Goal: Task Accomplishment & Management: Manage account settings

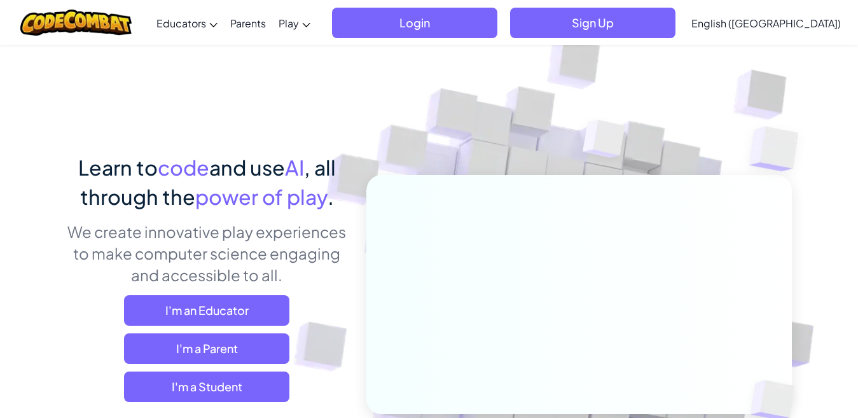
drag, startPoint x: 0, startPoint y: 0, endPoint x: 508, endPoint y: 21, distance: 508.0
click at [497, 21] on span "Login" at bounding box center [414, 23] width 165 height 31
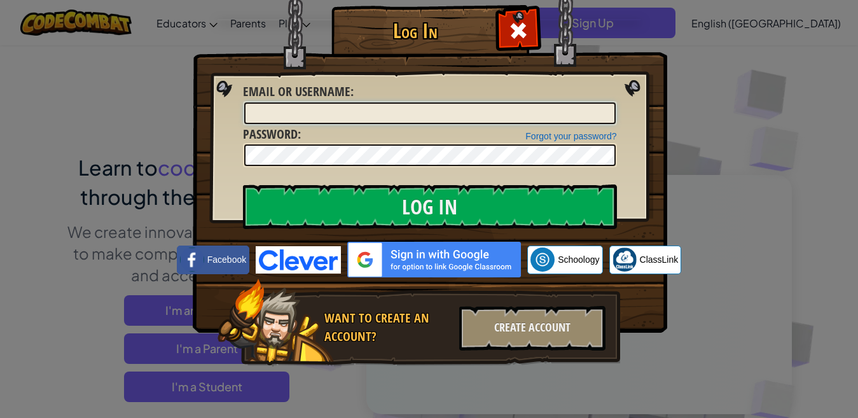
type input "Mahdia murshed1"
click at [469, 102] on input "Mahdia murshed1" at bounding box center [429, 113] width 371 height 22
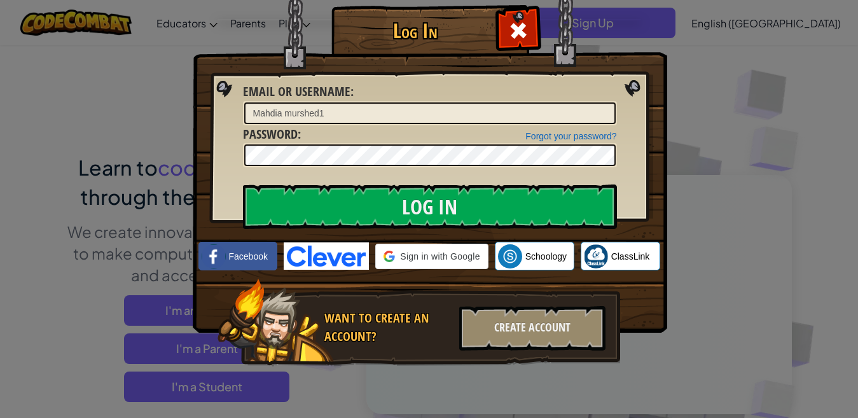
click at [469, 102] on input "Mahdia murshed1" at bounding box center [429, 113] width 371 height 22
click at [468, 102] on input "Mahdia murshed1" at bounding box center [429, 113] width 371 height 22
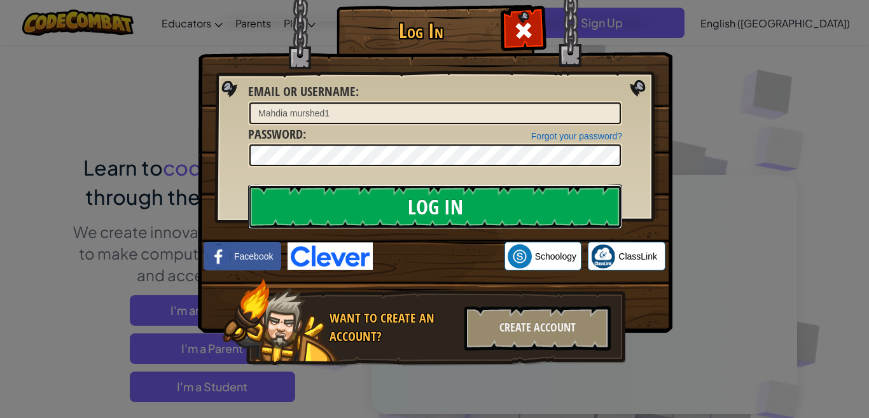
click at [528, 214] on input "Log In" at bounding box center [435, 206] width 374 height 45
